Goal: Register for event/course

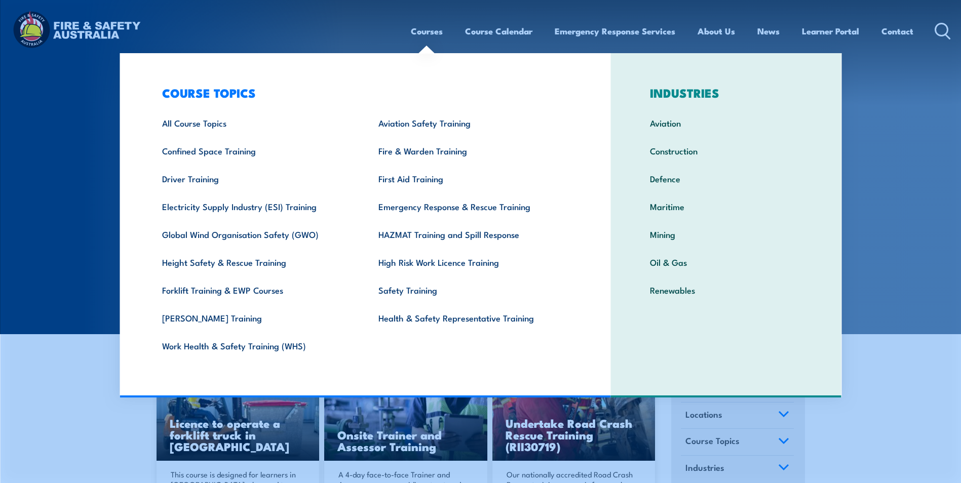
click at [429, 179] on link "First Aid Training" at bounding box center [471, 179] width 216 height 28
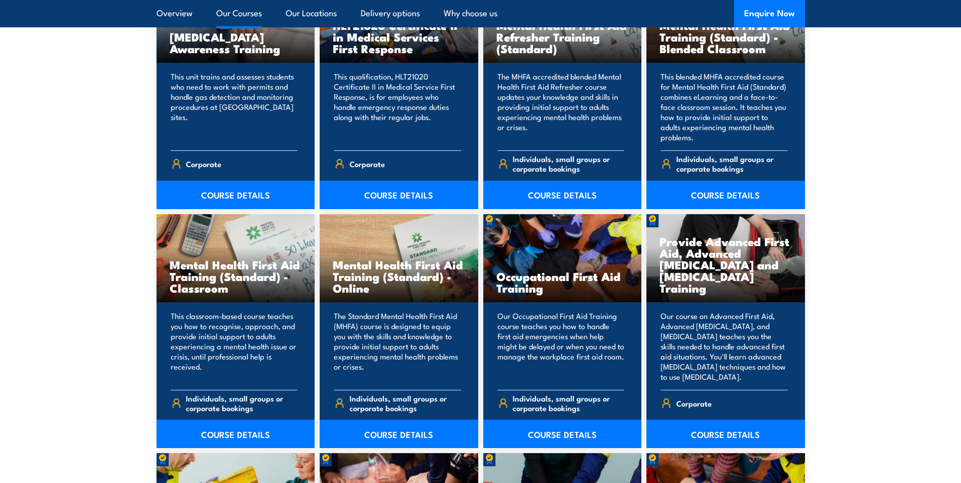
scroll to position [912, 0]
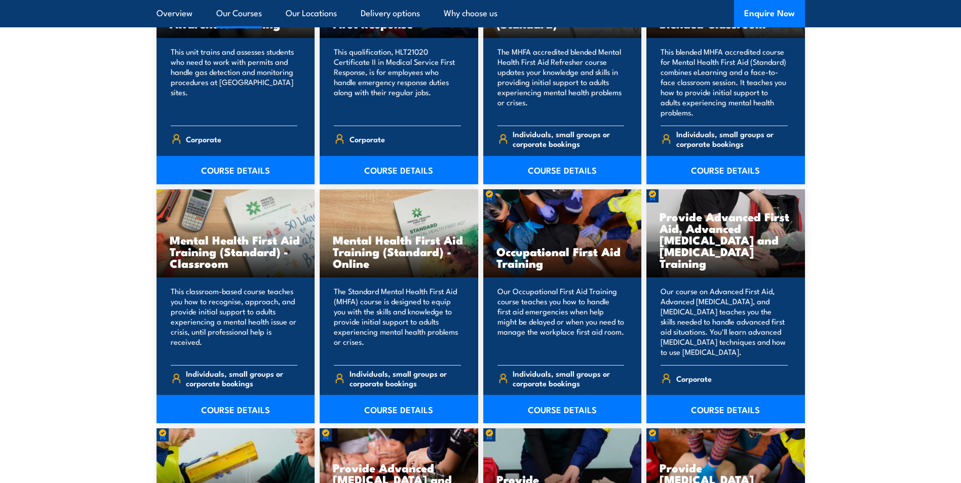
click at [734, 405] on link "COURSE DETAILS" at bounding box center [725, 409] width 159 height 28
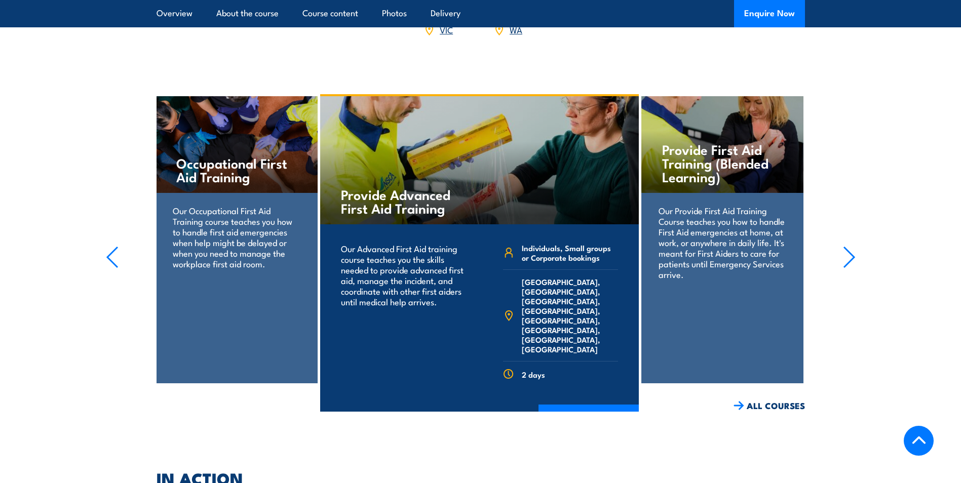
scroll to position [1773, 0]
